Goal: Task Accomplishment & Management: Use online tool/utility

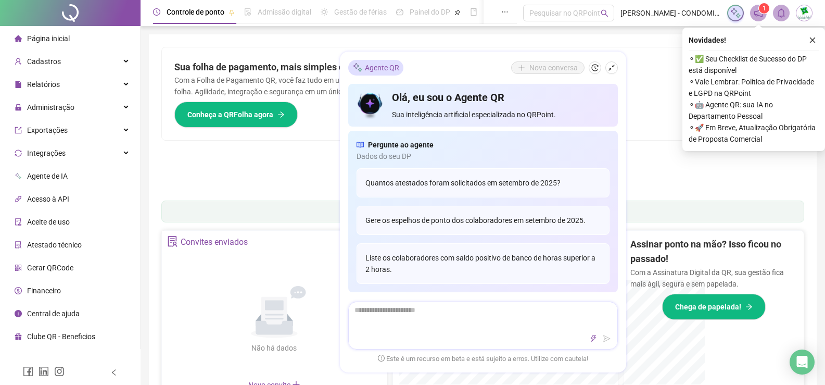
scroll to position [52, 0]
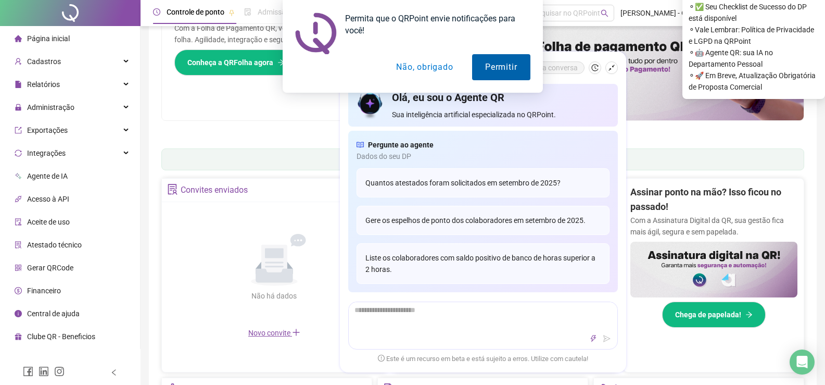
click at [494, 67] on button "Permitir" at bounding box center [501, 67] width 58 height 26
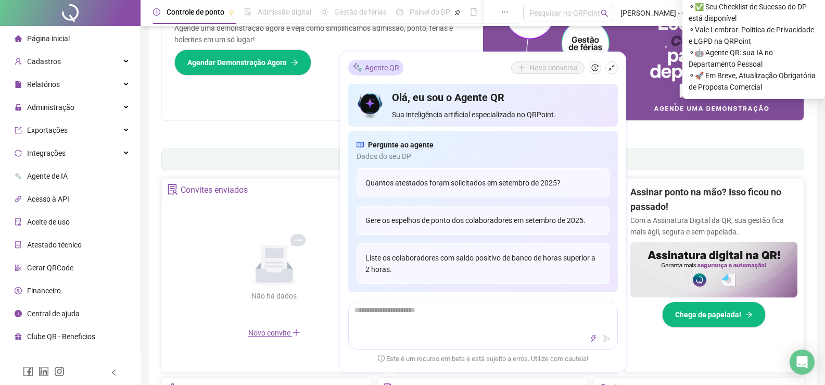
click at [617, 365] on div "Agente QR Nova [PERSON_NAME], eu sou o Agente QR Sua inteligência artificial es…" at bounding box center [483, 212] width 286 height 321
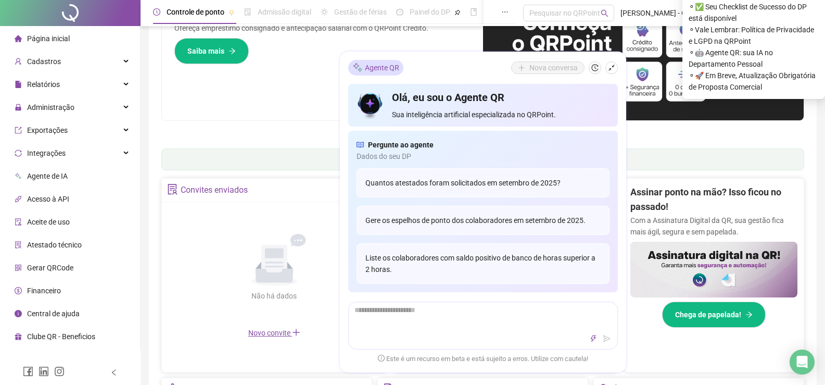
click at [604, 365] on div "Agente QR Nova [PERSON_NAME], eu sou o Agente QR Sua inteligência artificial es…" at bounding box center [483, 212] width 286 height 321
click at [268, 85] on div "Seus Colaboradores Precisam de Apoio Financeiro? Ofereça empréstimo consignado …" at bounding box center [322, 57] width 321 height 125
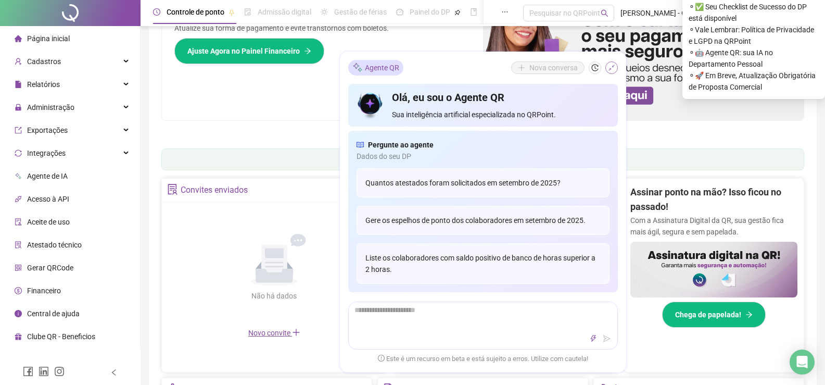
click at [614, 66] on icon "shrink" at bounding box center [611, 67] width 7 height 7
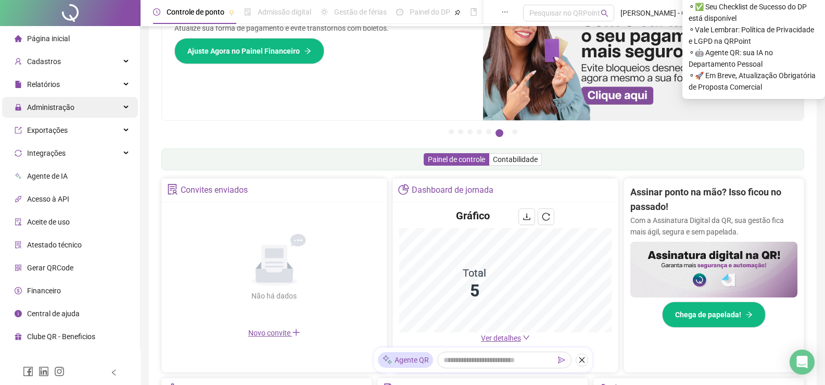
click at [46, 109] on span "Administração" at bounding box center [50, 107] width 47 height 8
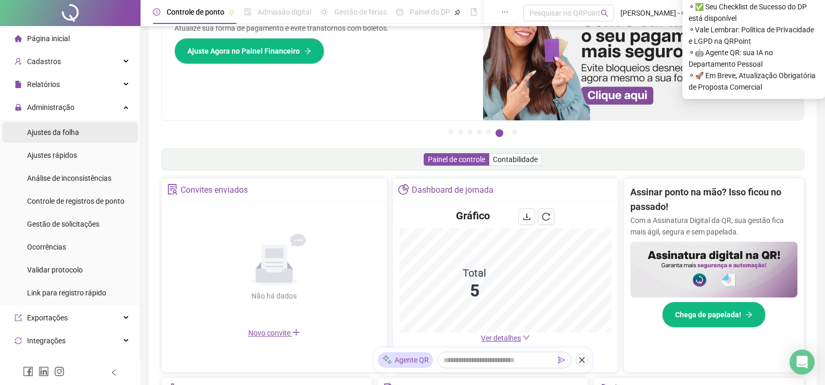
drag, startPoint x: 55, startPoint y: 131, endPoint x: 86, endPoint y: 121, distance: 32.6
click at [56, 130] on span "Ajustes da folha" at bounding box center [53, 132] width 52 height 8
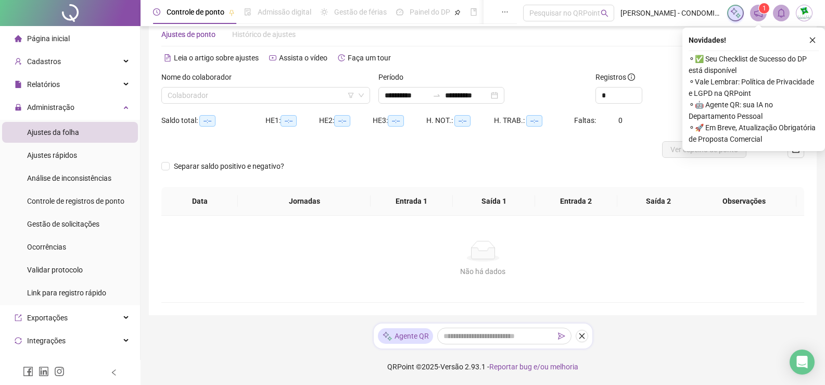
scroll to position [24, 0]
type input "**********"
